Goal: Task Accomplishment & Management: Manage account settings

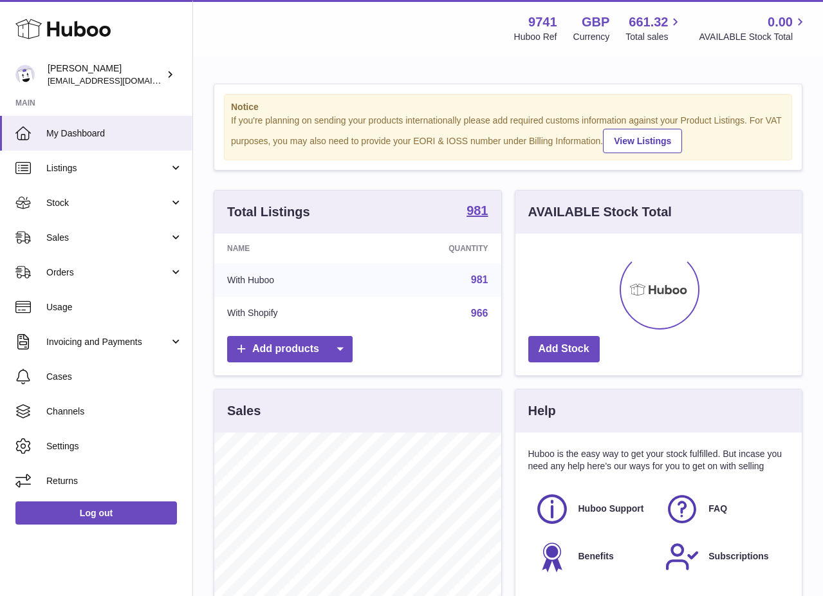
scroll to position [201, 286]
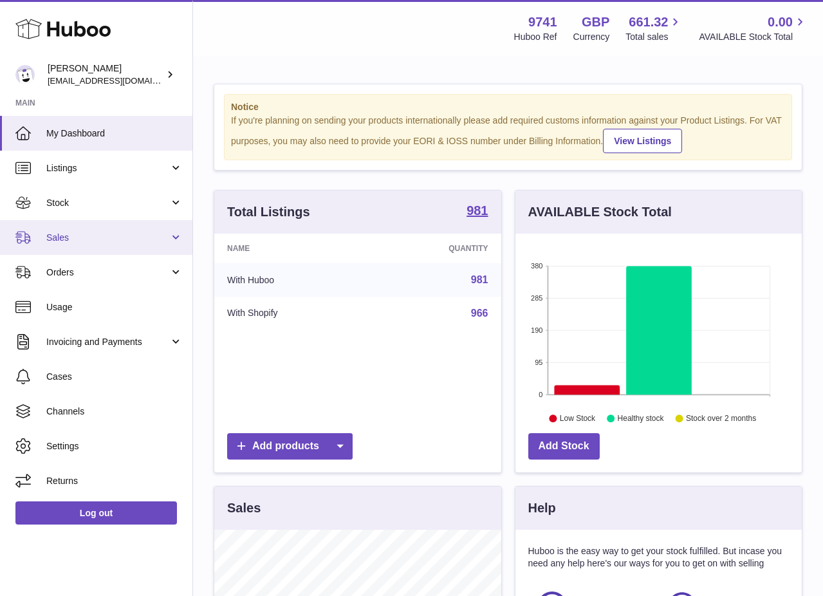
click at [89, 234] on span "Sales" at bounding box center [107, 238] width 123 height 12
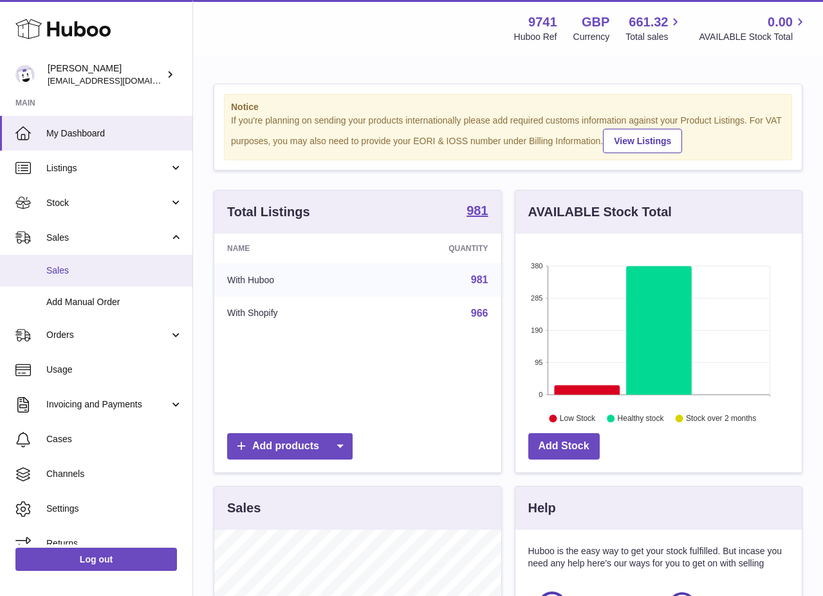
click at [61, 274] on span "Sales" at bounding box center [114, 271] width 136 height 12
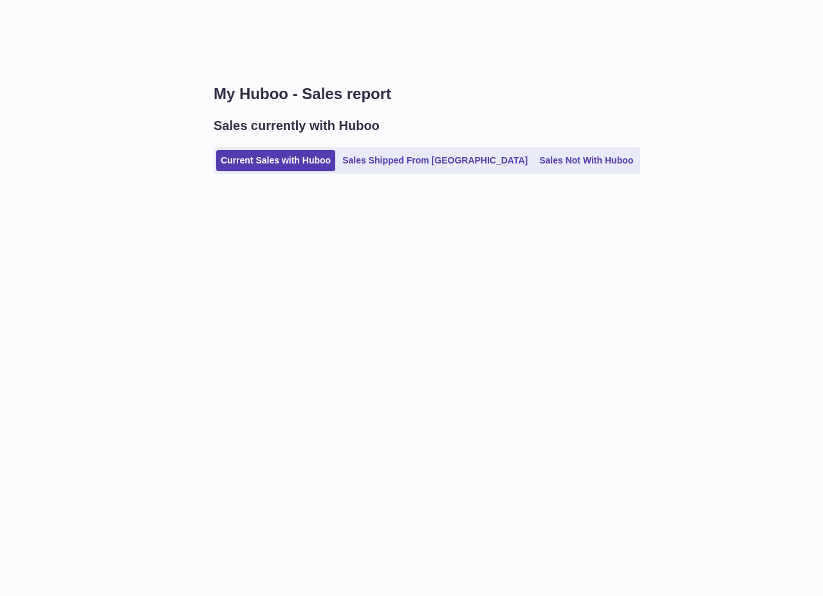
click at [527, 144] on div "Sales currently with Huboo Current Sales with Huboo Sales Shipped From [GEOGRAP…" at bounding box center [508, 145] width 589 height 57
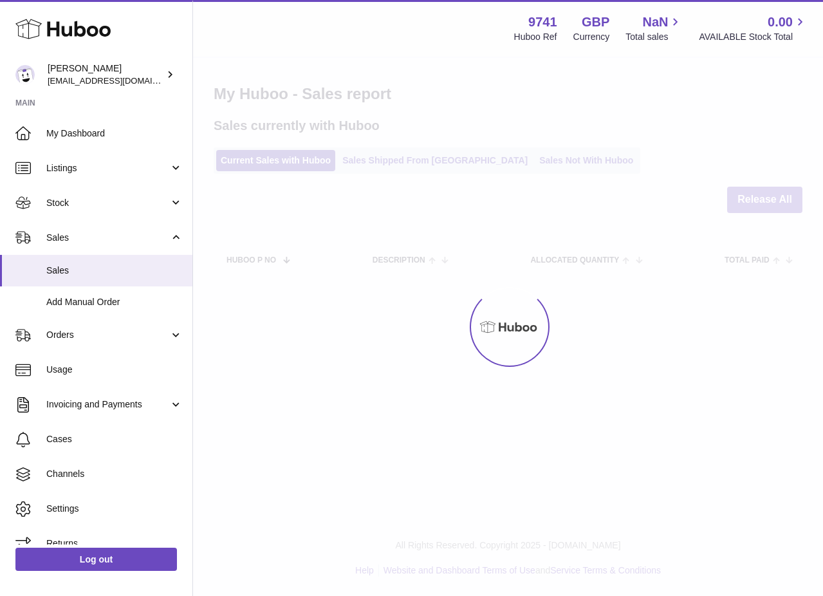
click at [521, 165] on div at bounding box center [508, 327] width 630 height 538
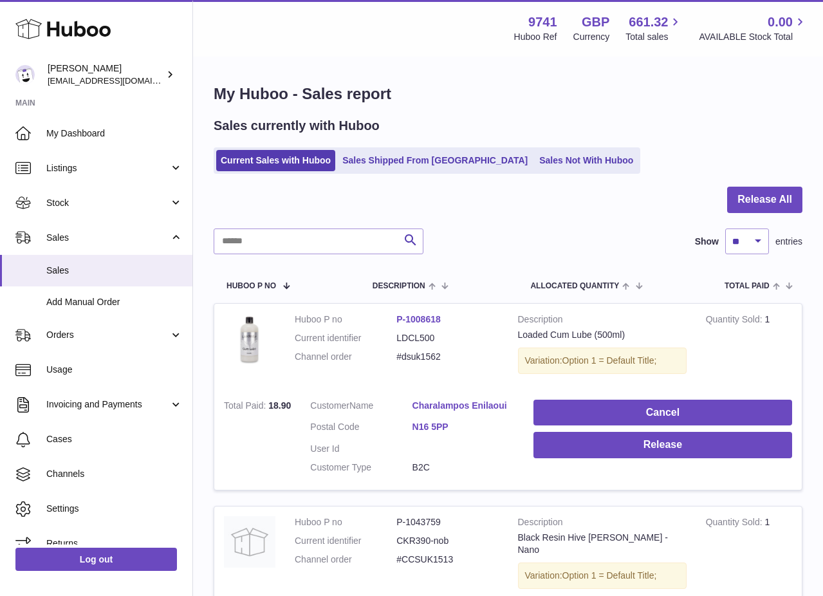
click at [535, 165] on link "Sales Not With Huboo" at bounding box center [586, 160] width 103 height 21
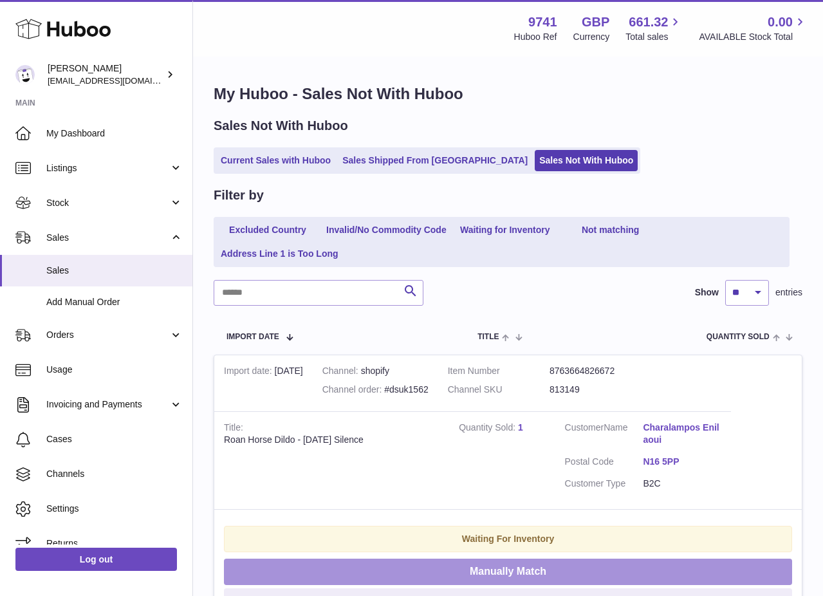
click at [498, 576] on button "Manually Match" at bounding box center [508, 572] width 568 height 26
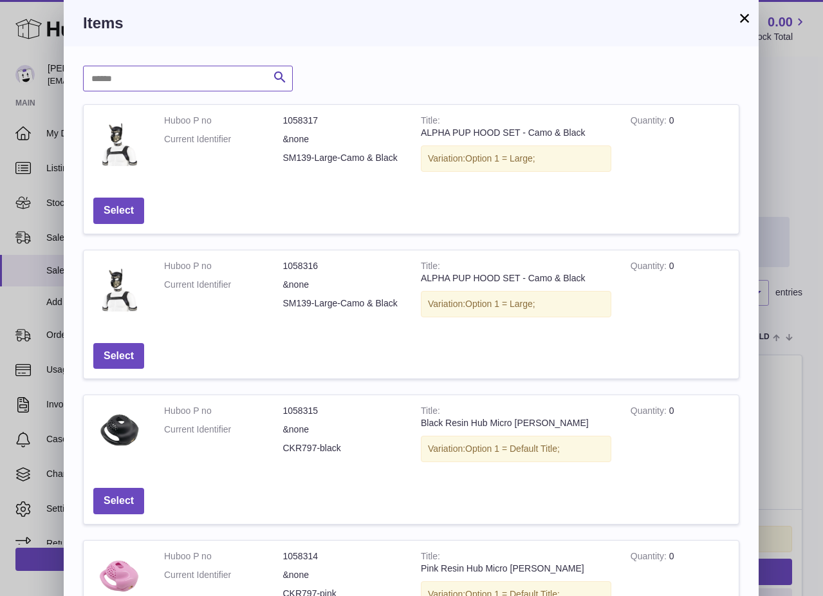
click at [197, 82] on input "text" at bounding box center [188, 79] width 210 height 26
paste input "******"
type input "******"
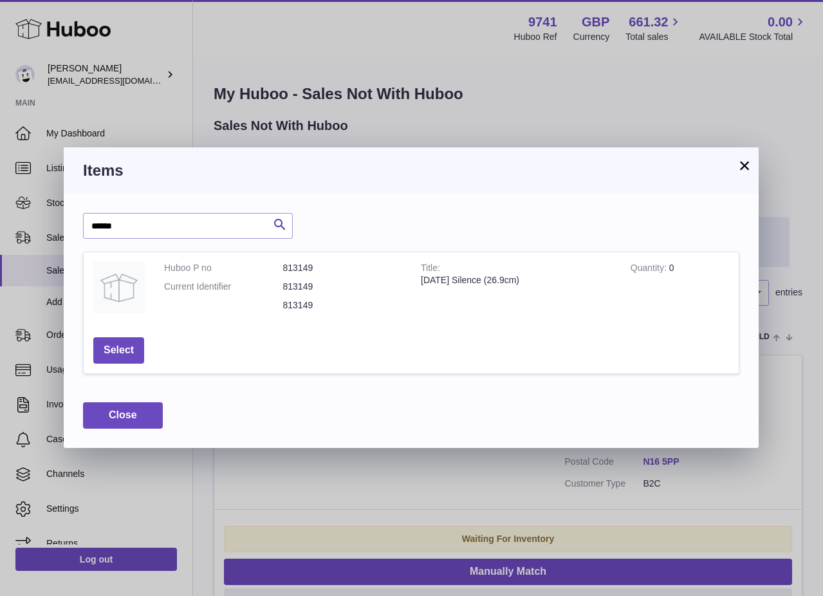
click at [741, 171] on button "×" at bounding box center [744, 165] width 15 height 15
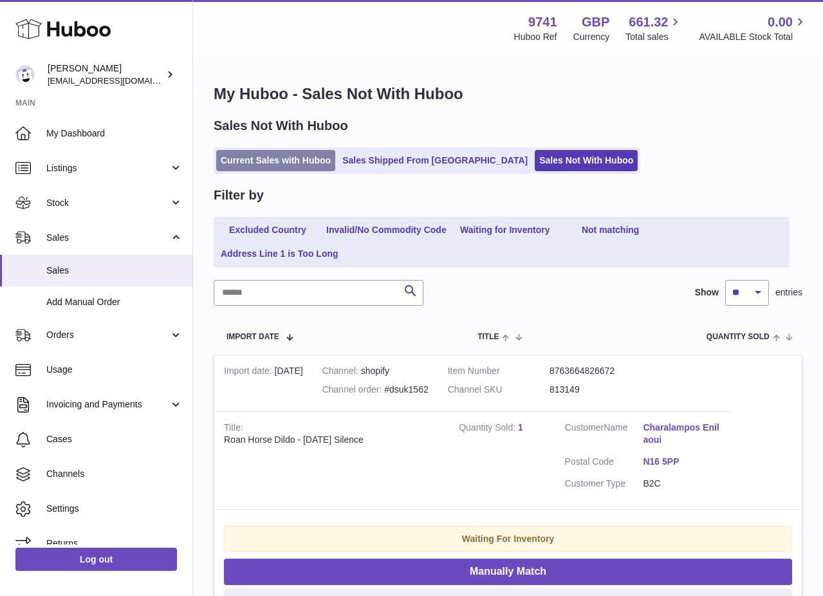
click at [295, 162] on link "Current Sales with Huboo" at bounding box center [275, 160] width 119 height 21
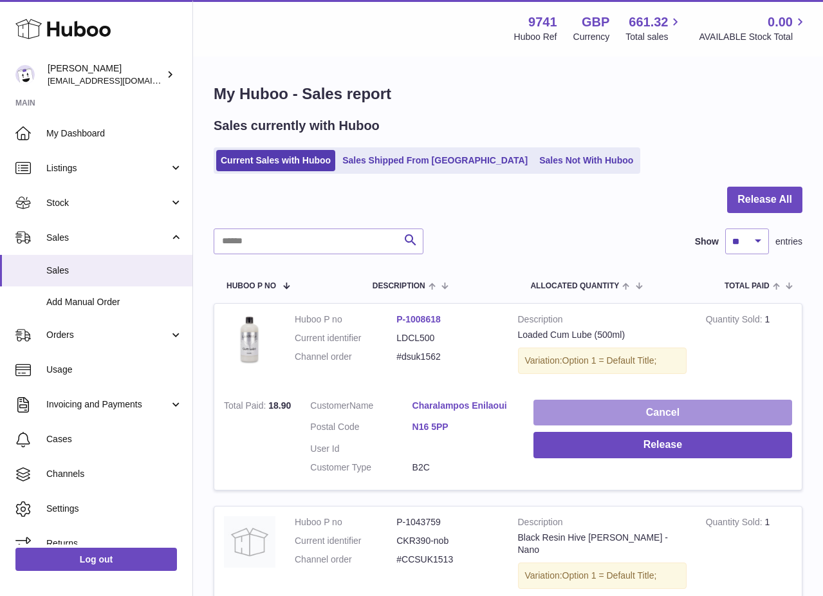
click at [612, 411] on button "Cancel" at bounding box center [663, 413] width 259 height 26
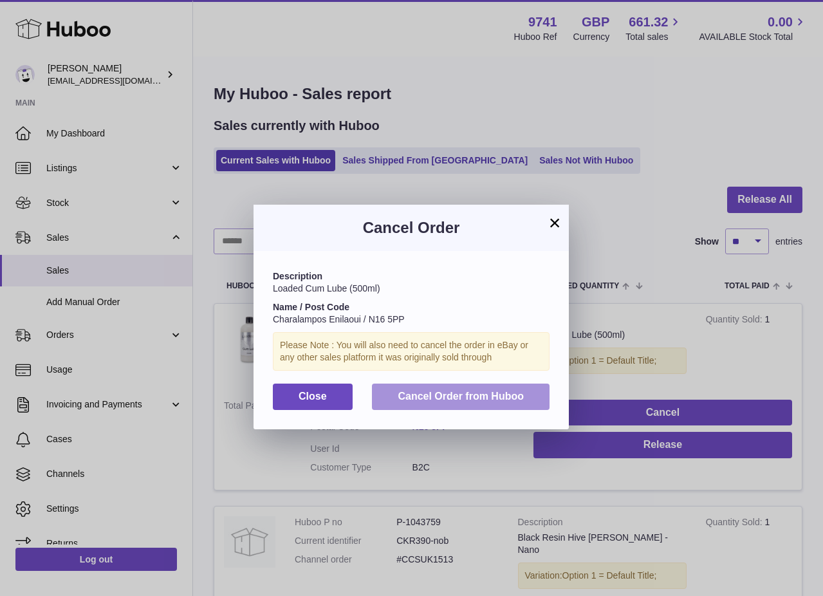
click at [459, 394] on span "Cancel Order from Huboo" at bounding box center [461, 396] width 126 height 11
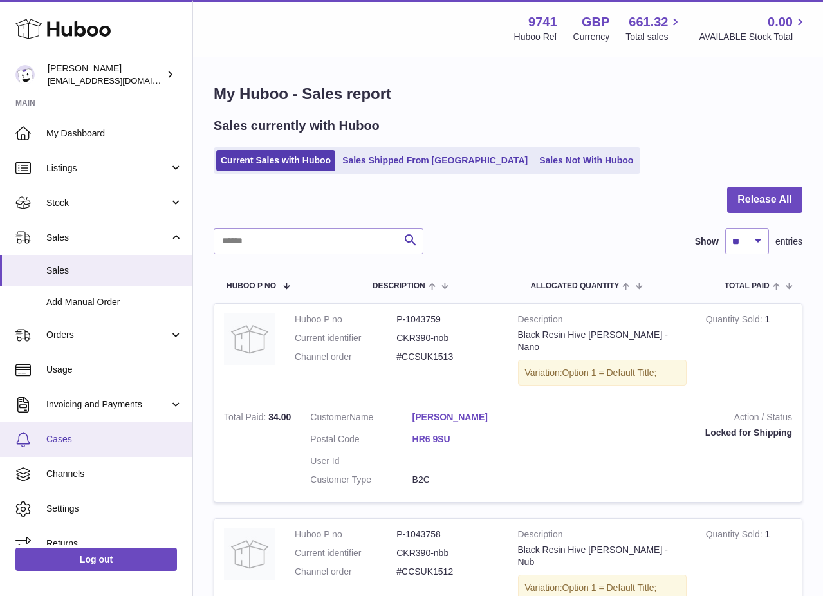
click at [83, 430] on link "Cases" at bounding box center [96, 439] width 192 height 35
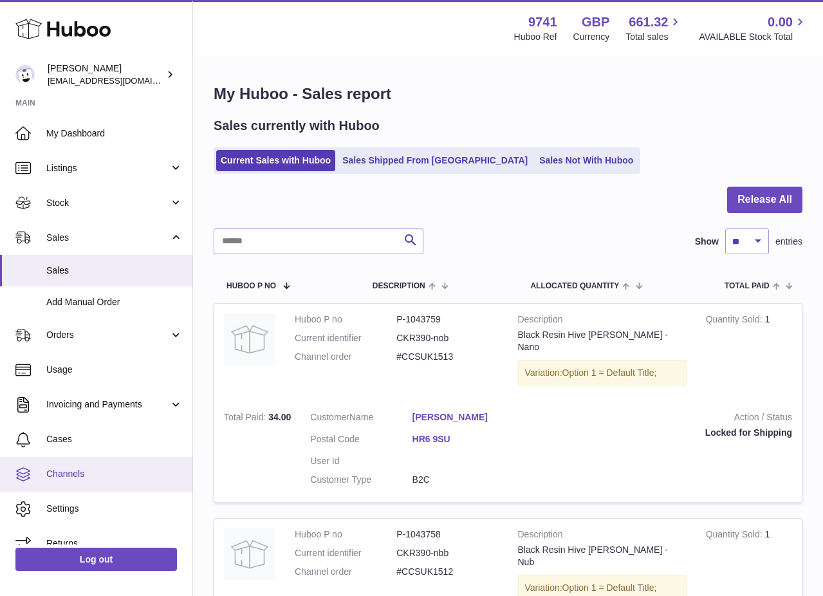
click at [86, 479] on span "Channels" at bounding box center [114, 474] width 136 height 12
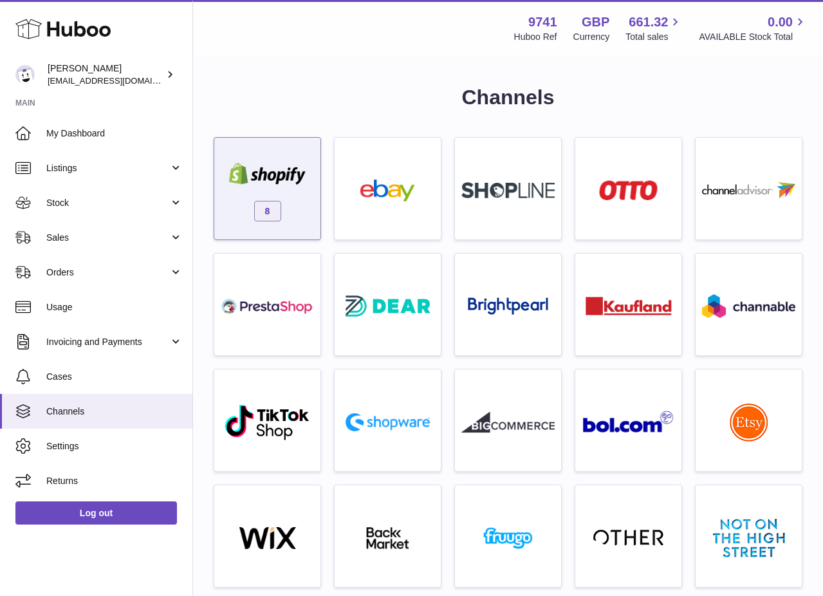
click at [274, 171] on img at bounding box center [267, 174] width 93 height 22
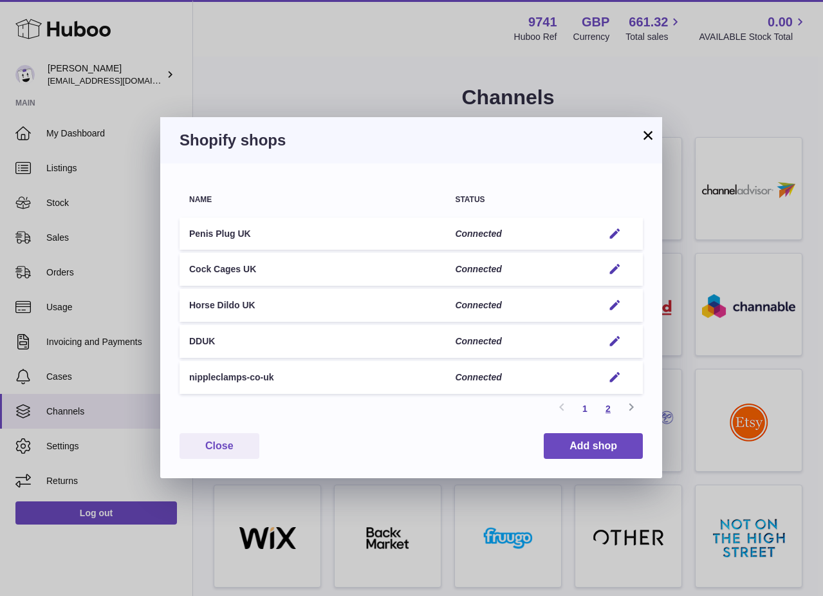
click at [612, 411] on link "2" at bounding box center [608, 408] width 23 height 23
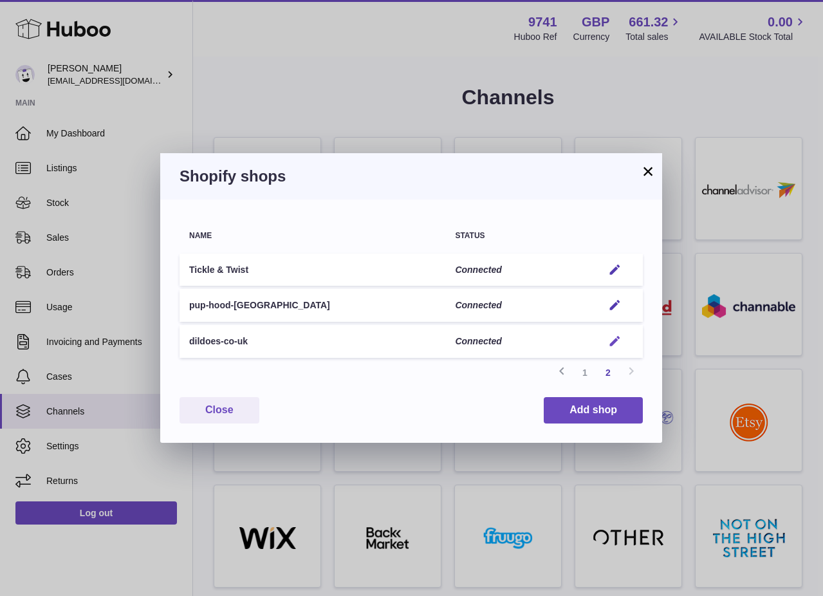
click at [625, 338] on button "Edit" at bounding box center [615, 342] width 24 height 14
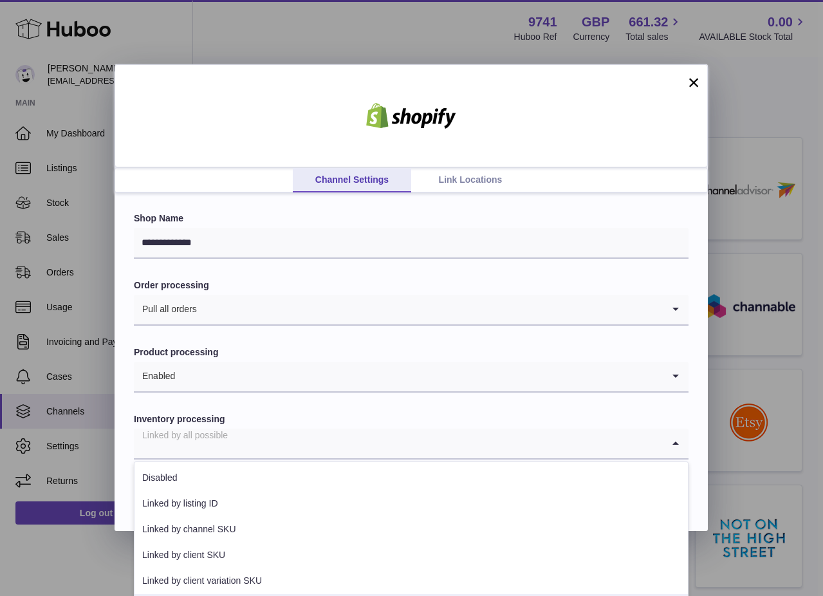
click at [362, 436] on input "Search for option" at bounding box center [398, 444] width 529 height 30
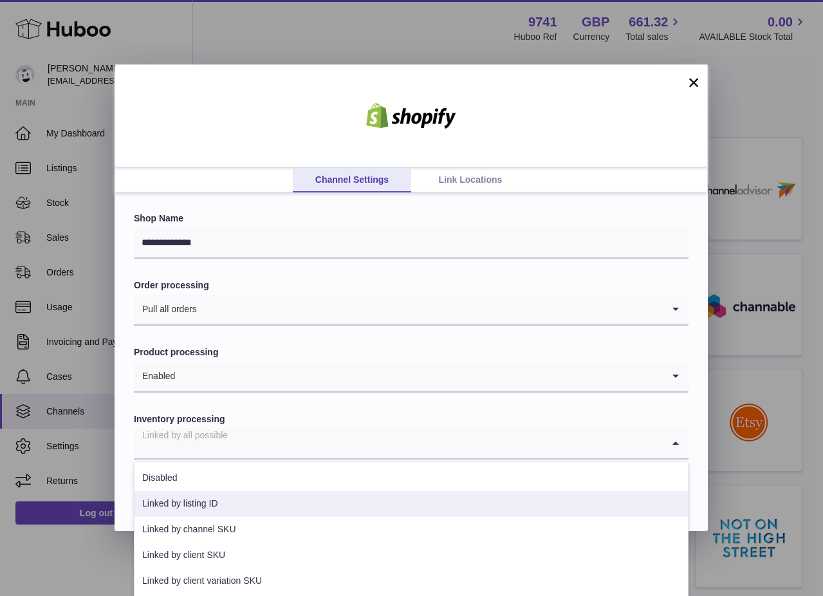
click at [225, 510] on li "Linked by listing ID" at bounding box center [412, 504] width 554 height 26
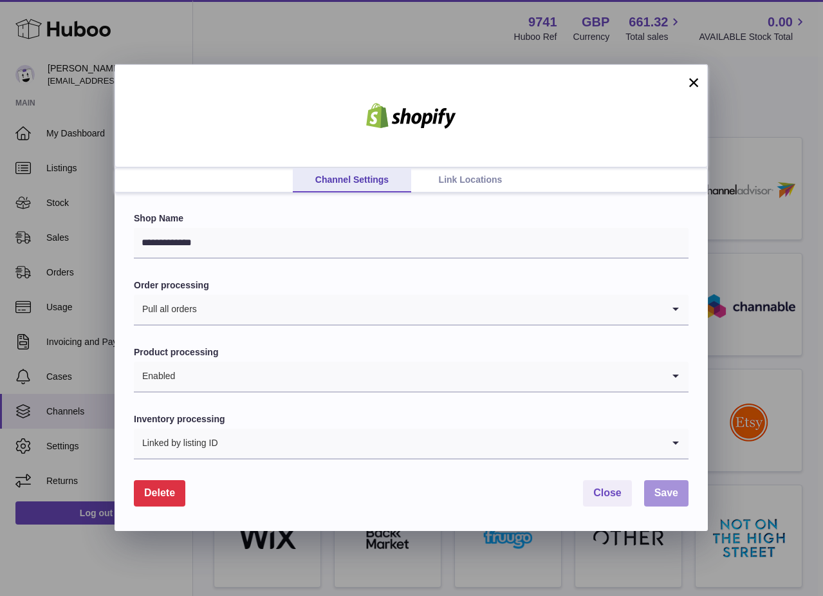
click at [661, 494] on span "Save" at bounding box center [667, 492] width 24 height 11
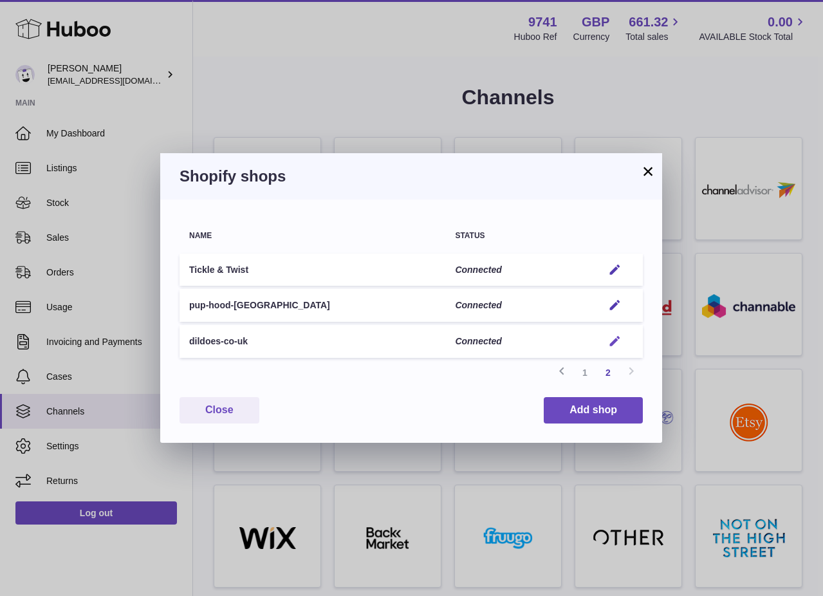
click at [615, 343] on em "button" at bounding box center [615, 342] width 14 height 14
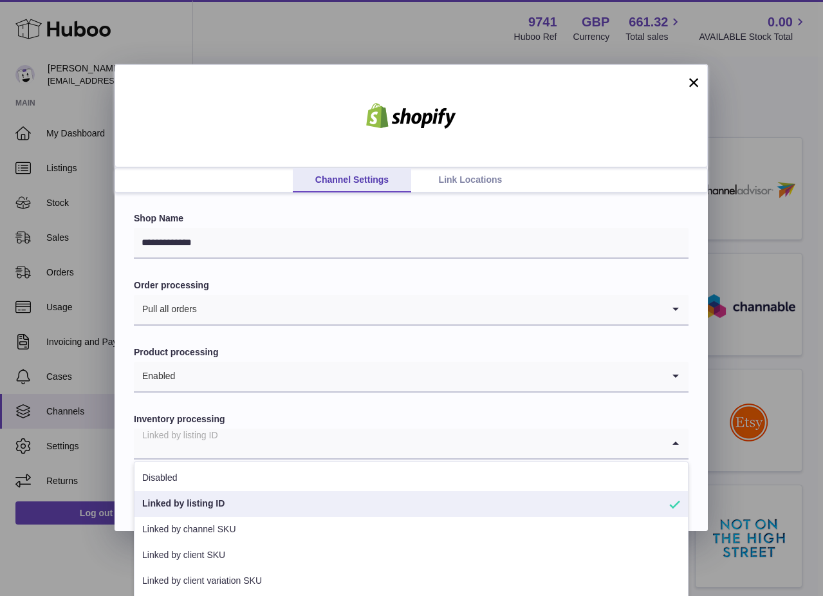
click at [254, 447] on input "Search for option" at bounding box center [398, 444] width 529 height 30
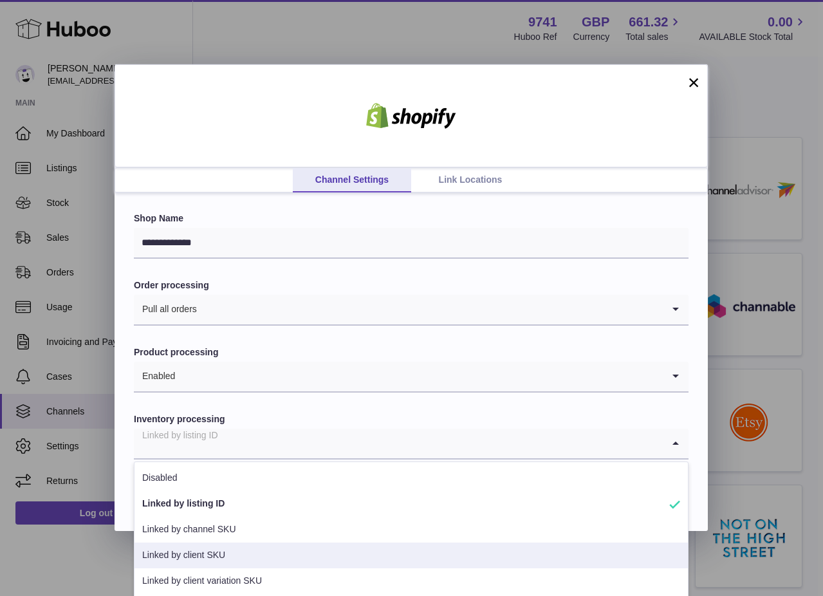
scroll to position [28, 0]
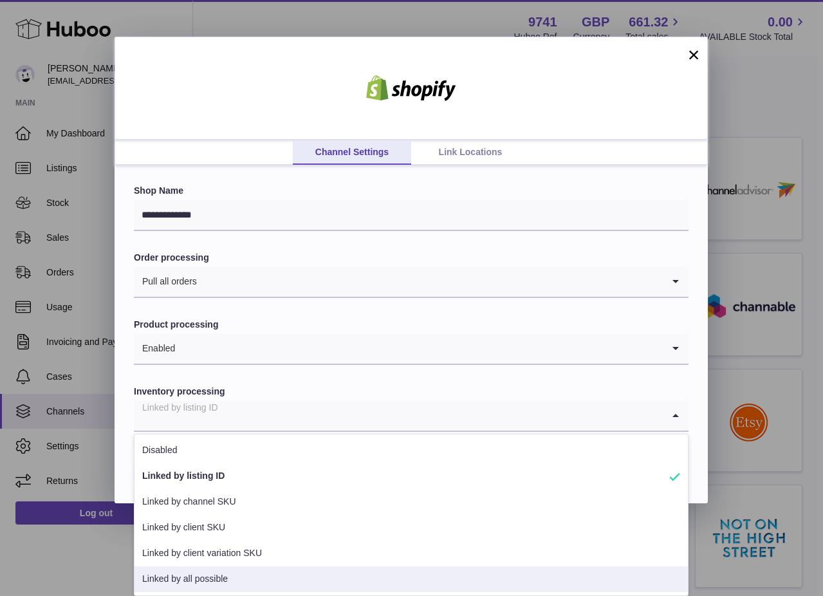
click at [207, 576] on li "Linked by all possible" at bounding box center [412, 580] width 554 height 26
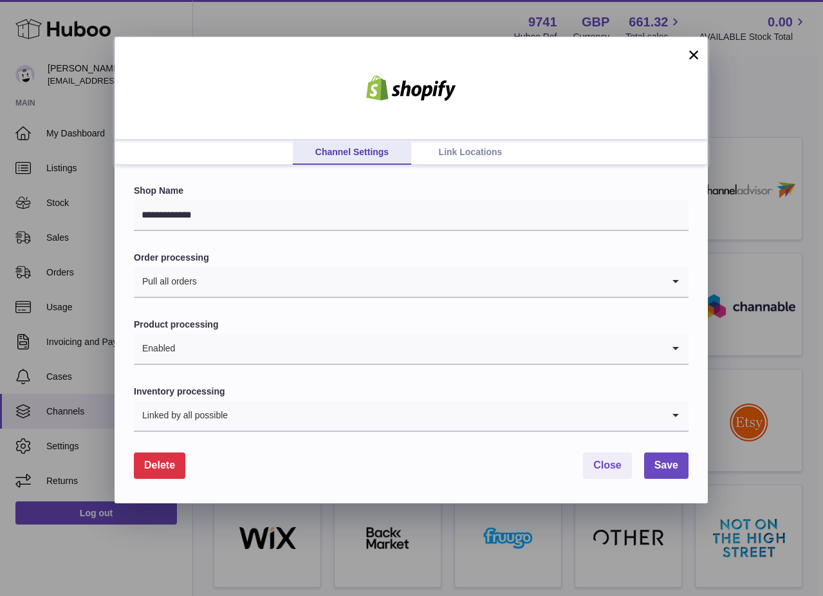
scroll to position [0, 0]
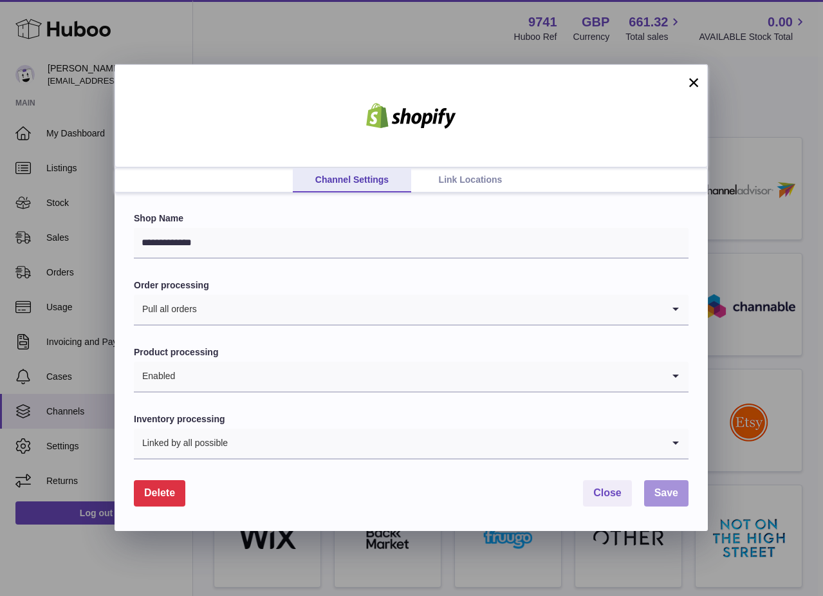
click at [657, 498] on span "Save" at bounding box center [667, 492] width 24 height 11
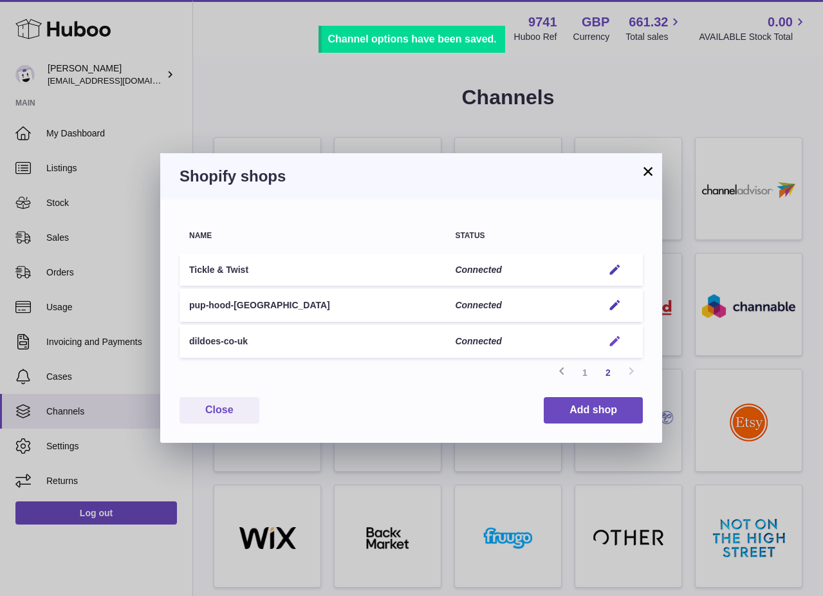
click at [610, 343] on em "button" at bounding box center [615, 342] width 14 height 14
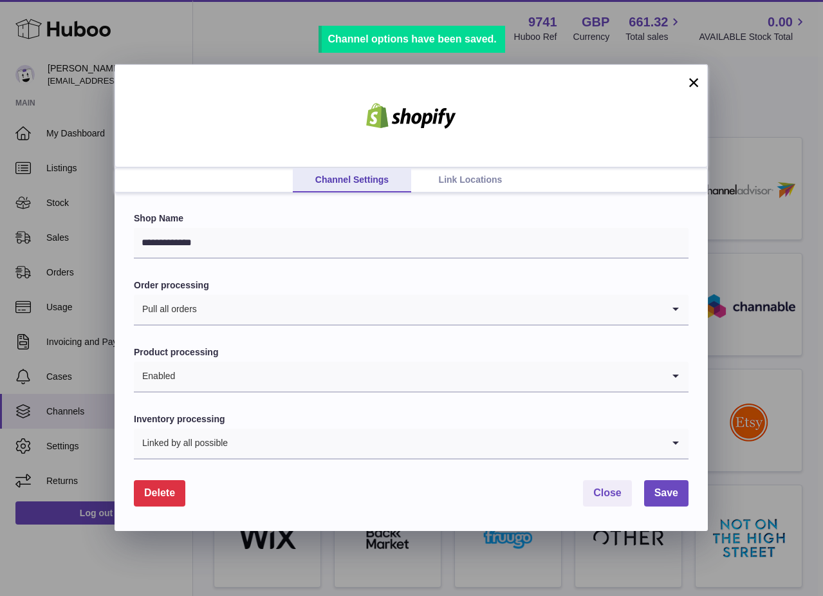
click at [478, 177] on link "Link Locations" at bounding box center [470, 180] width 118 height 24
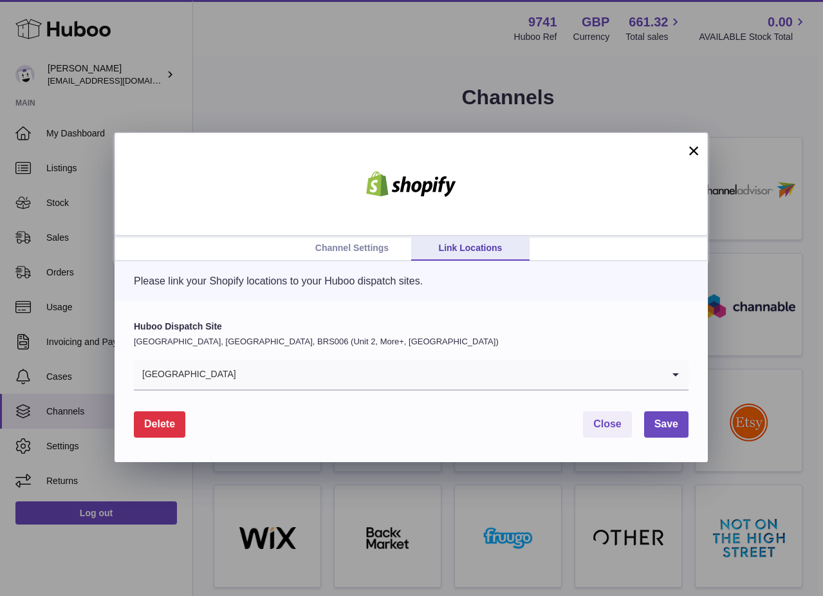
click at [287, 377] on input "Search for option" at bounding box center [450, 375] width 426 height 30
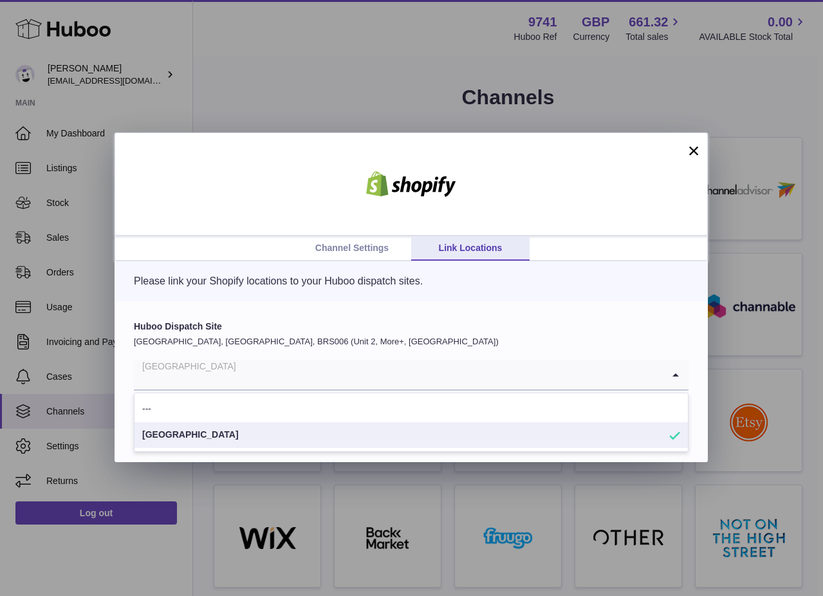
drag, startPoint x: 274, startPoint y: 430, endPoint x: 289, endPoint y: 431, distance: 14.8
click at [274, 430] on li "London" at bounding box center [412, 435] width 554 height 26
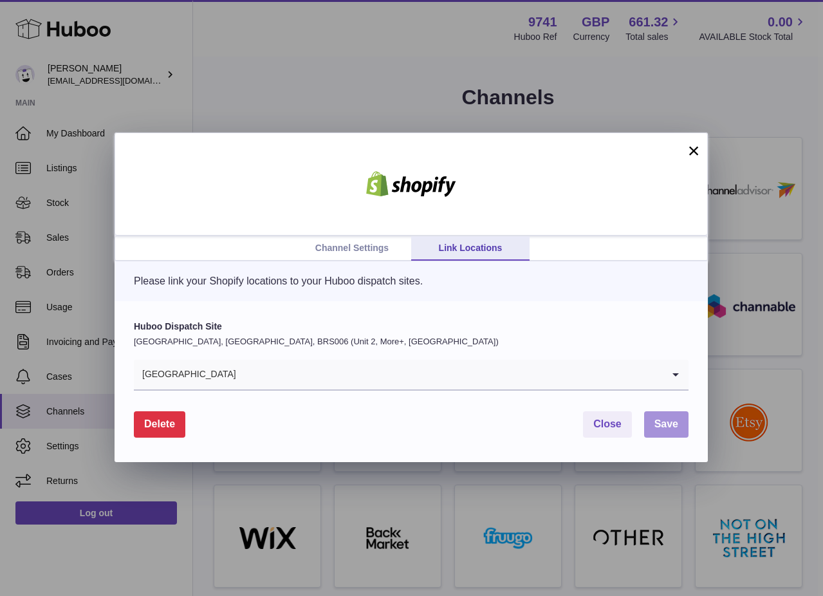
click at [656, 428] on span "Save" at bounding box center [667, 423] width 24 height 11
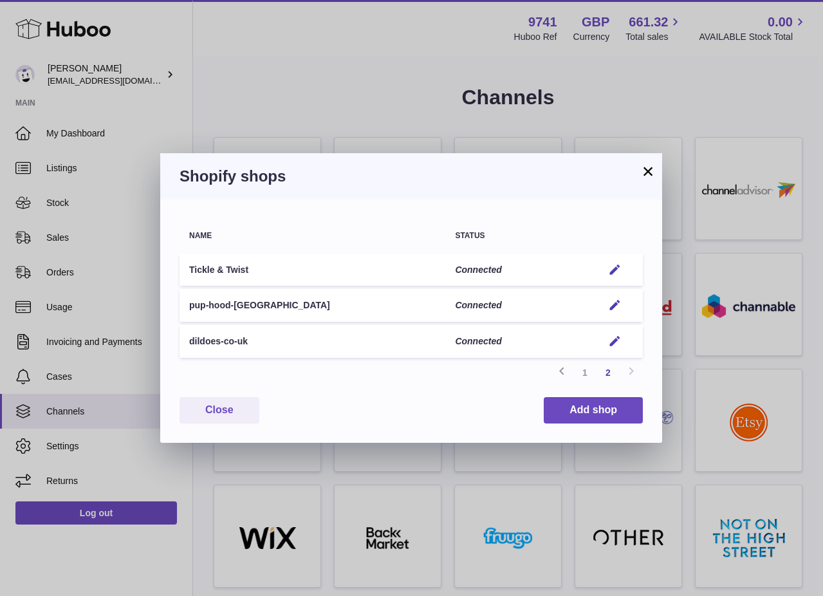
click at [642, 175] on button "×" at bounding box center [648, 171] width 15 height 15
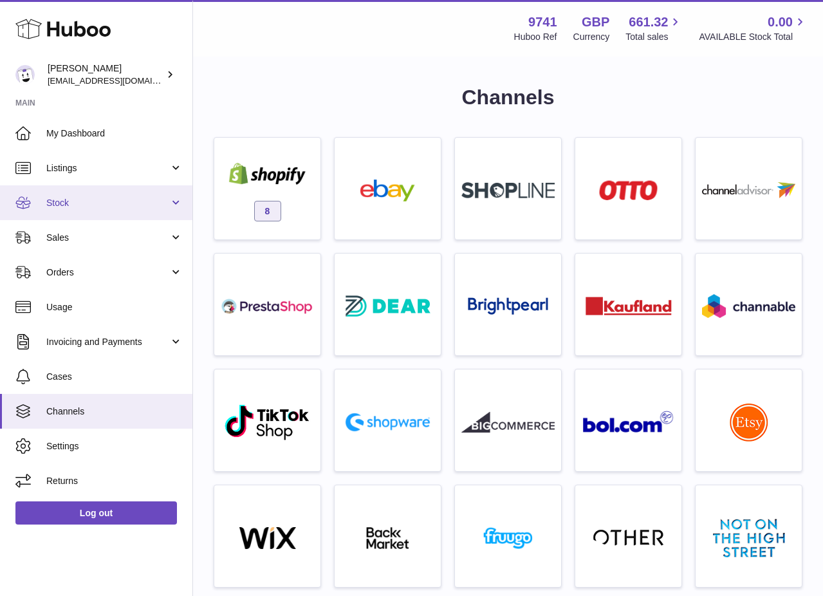
click at [79, 207] on span "Stock" at bounding box center [107, 203] width 123 height 12
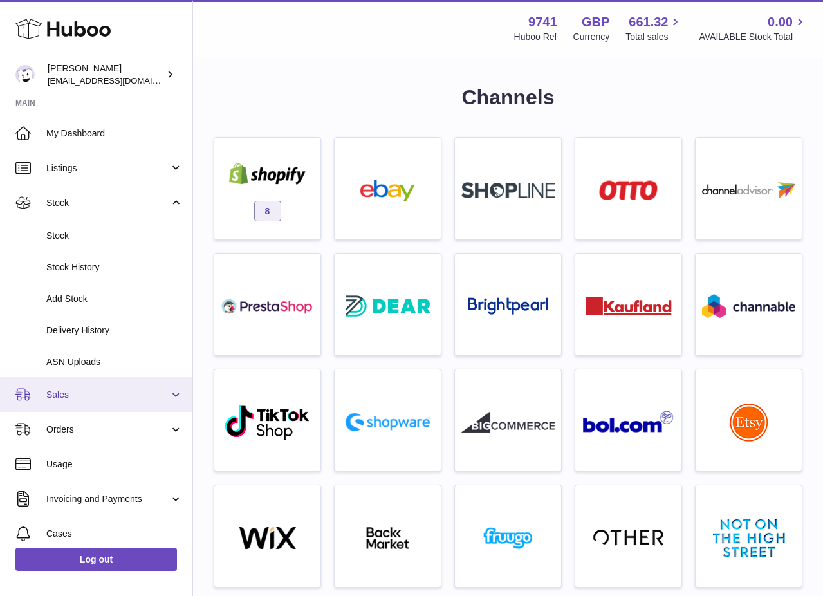
click at [71, 389] on span "Sales" at bounding box center [107, 395] width 123 height 12
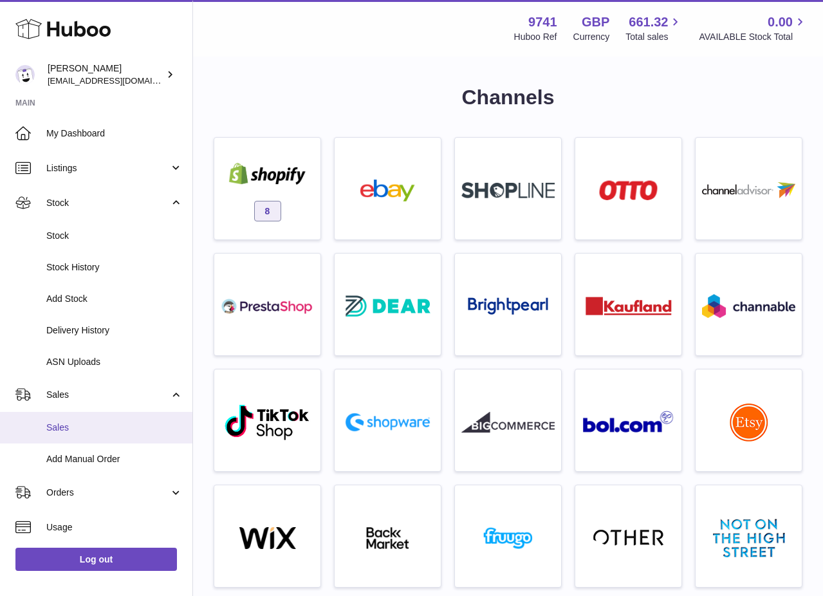
click at [90, 428] on span "Sales" at bounding box center [114, 428] width 136 height 12
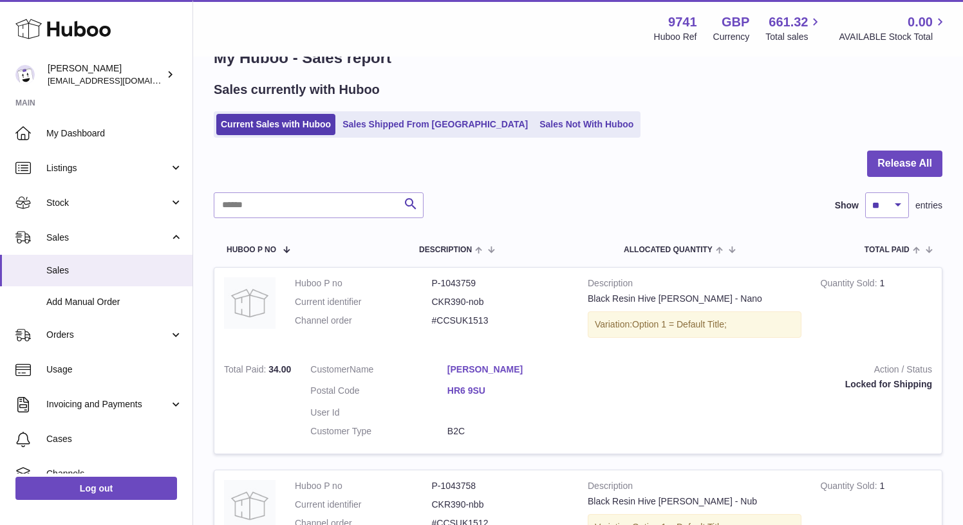
scroll to position [35, 0]
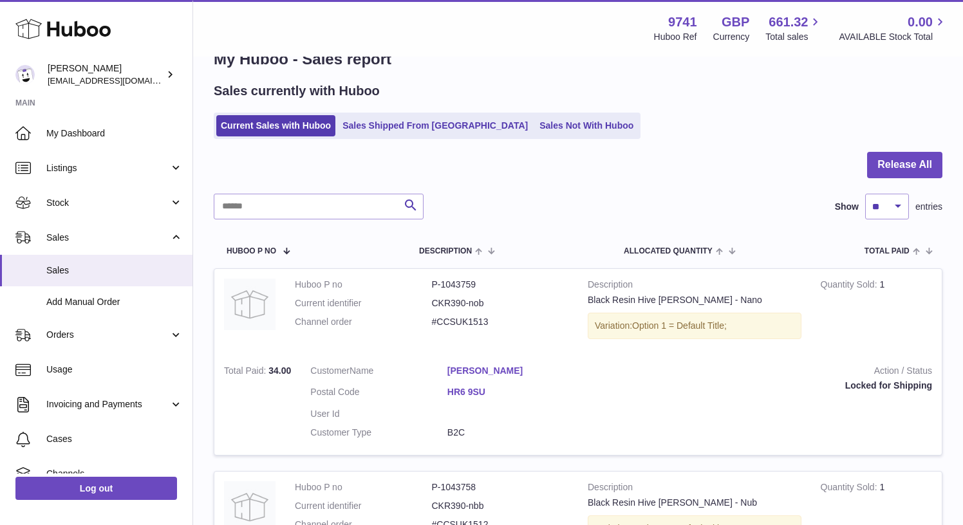
click at [535, 121] on link "Sales Not With Huboo" at bounding box center [586, 125] width 103 height 21
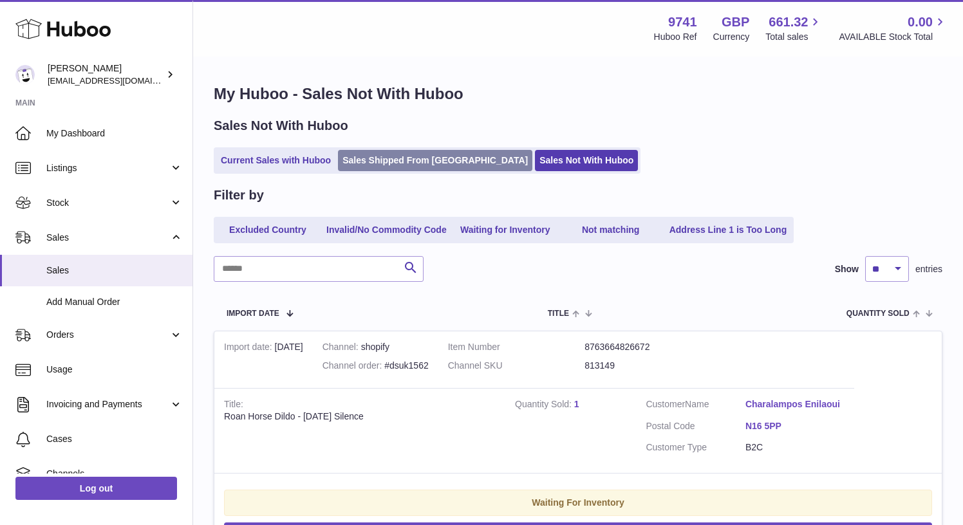
click at [385, 167] on link "Sales Shipped From [GEOGRAPHIC_DATA]" at bounding box center [435, 160] width 194 height 21
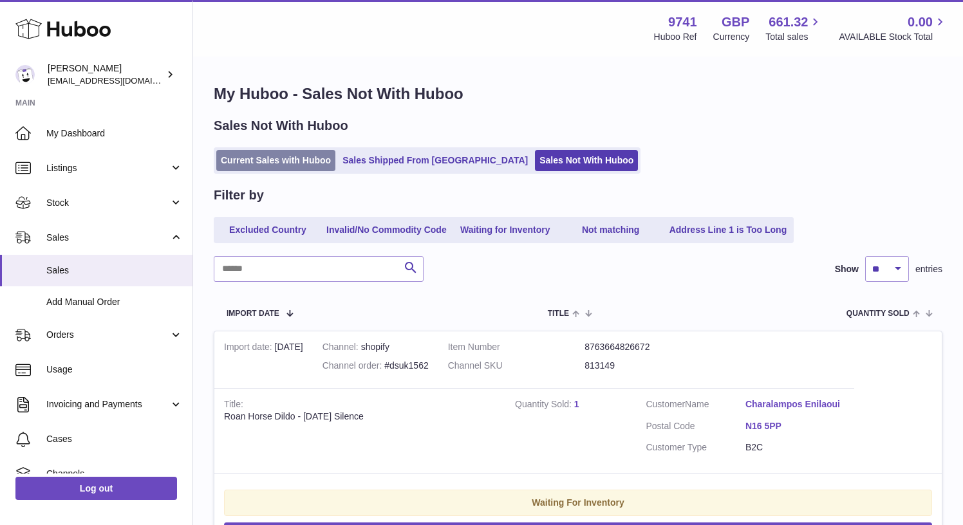
click at [286, 164] on link "Current Sales with Huboo" at bounding box center [275, 160] width 119 height 21
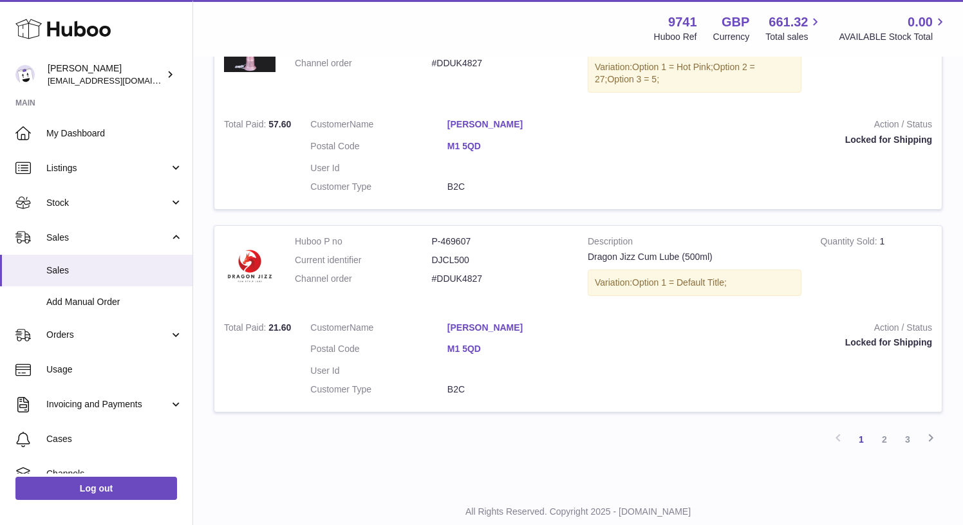
scroll to position [1954, 0]
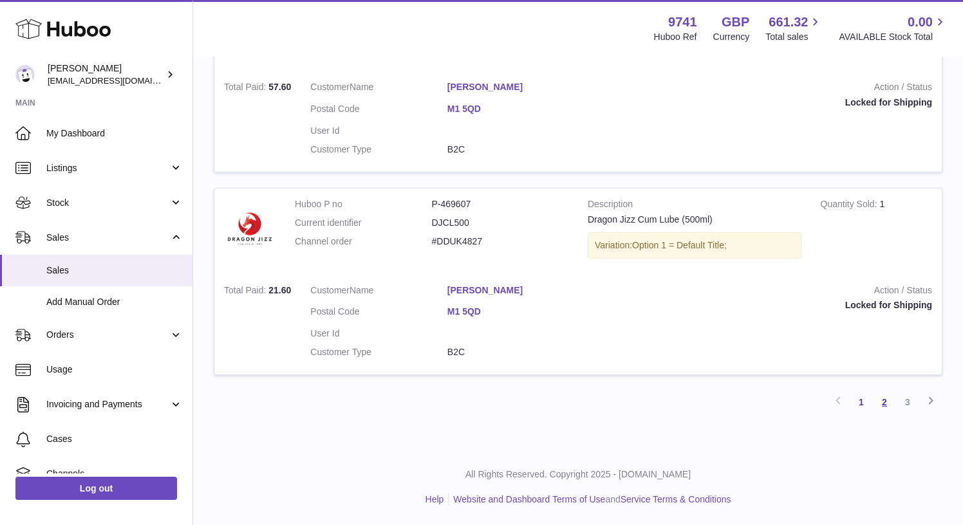
click at [884, 403] on link "2" at bounding box center [884, 402] width 23 height 23
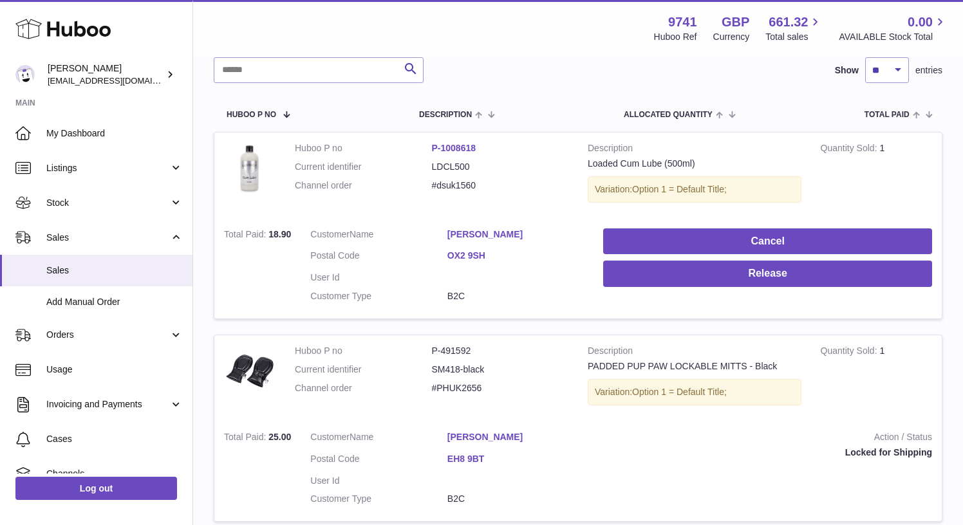
scroll to position [147, 0]
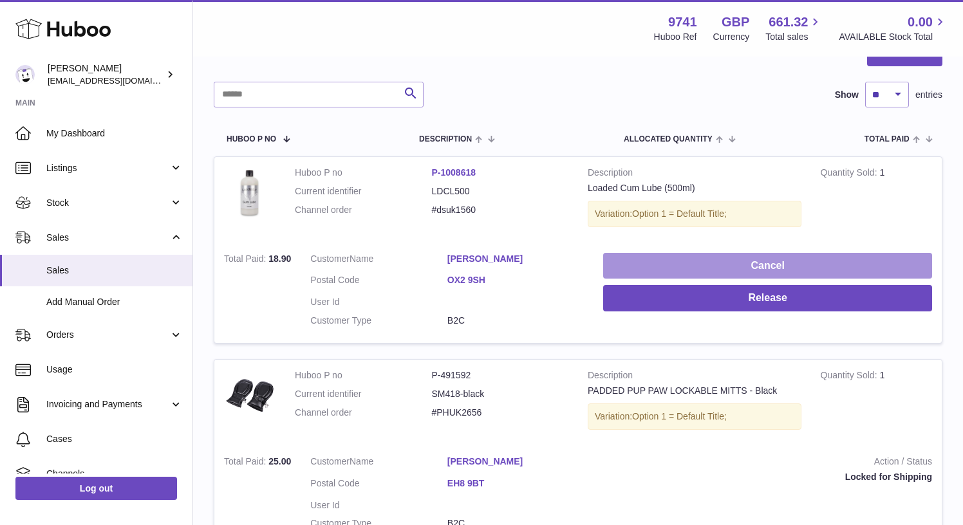
click at [659, 262] on button "Cancel" at bounding box center [767, 266] width 329 height 26
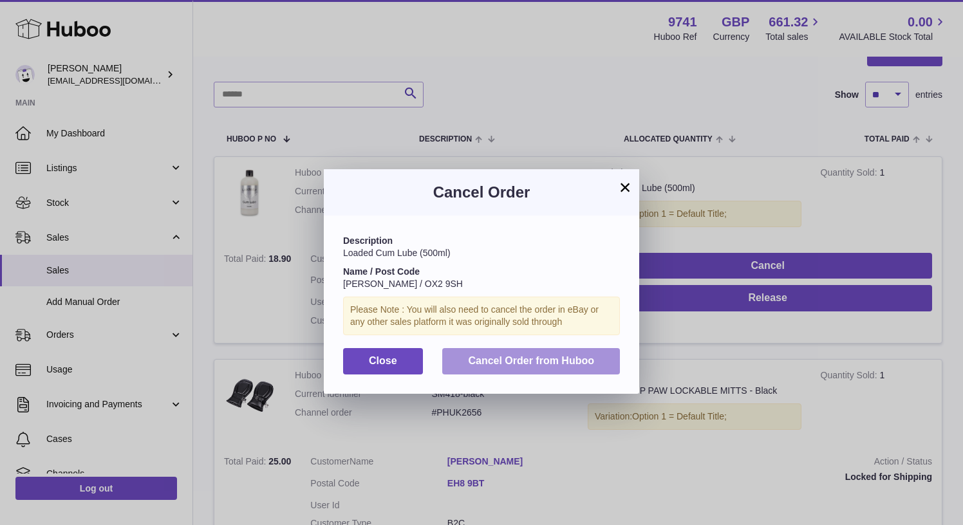
click at [500, 364] on span "Cancel Order from Huboo" at bounding box center [531, 360] width 126 height 11
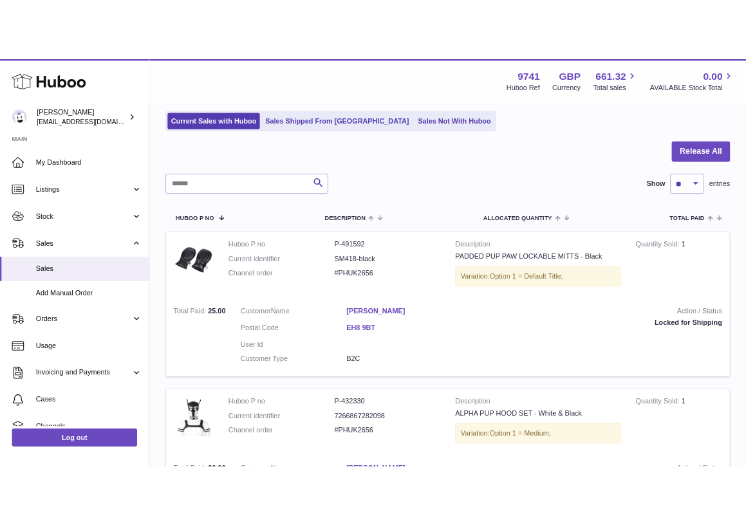
scroll to position [0, 0]
